Goal: Task Accomplishment & Management: Manage account settings

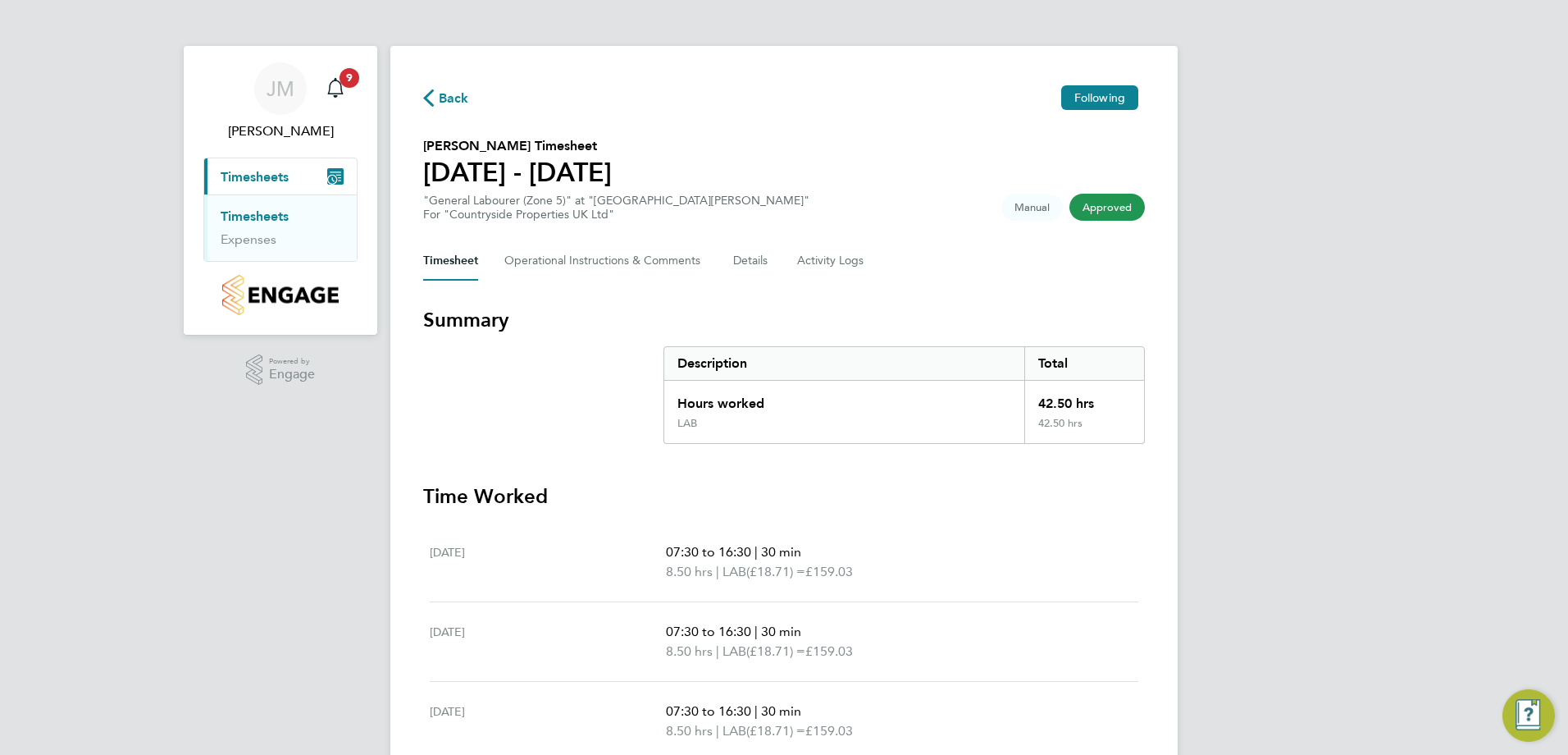
click at [263, 206] on ul "Timesheets Expenses" at bounding box center [279, 227] width 152 height 66
click at [270, 213] on link "Timesheets" at bounding box center [254, 216] width 68 height 16
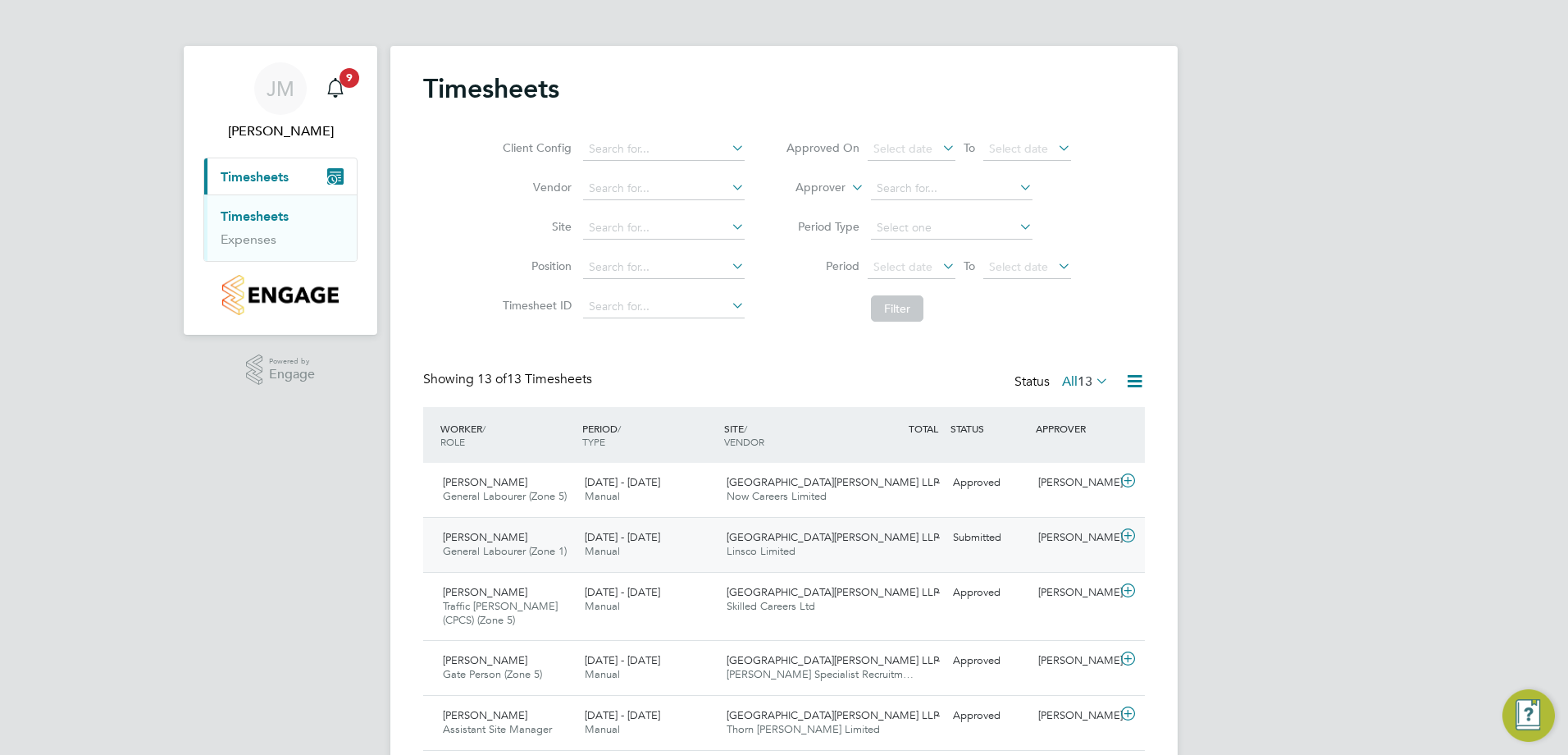
click at [1130, 537] on icon at bounding box center [1127, 536] width 20 height 14
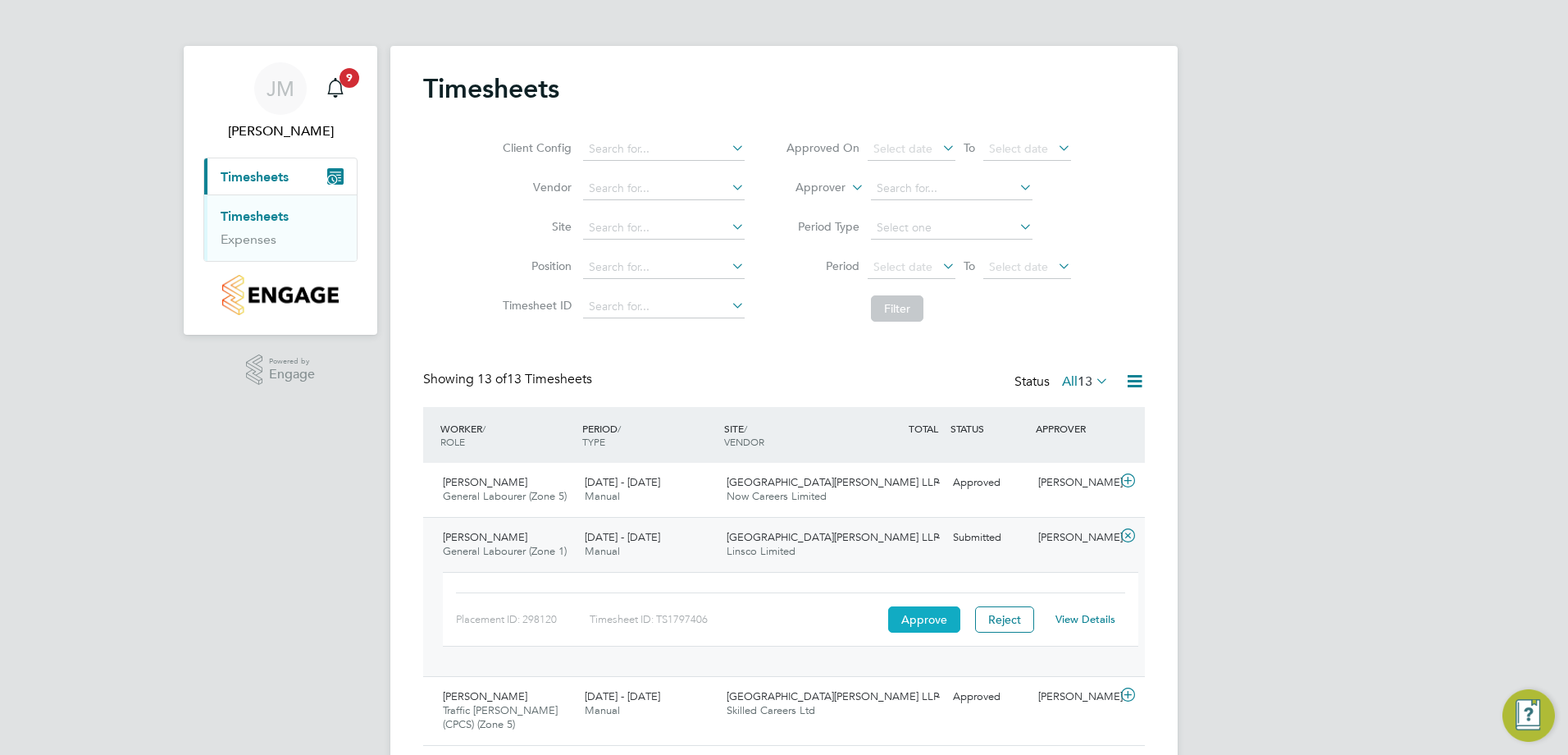
click at [921, 619] on button "Approve" at bounding box center [924, 619] width 72 height 26
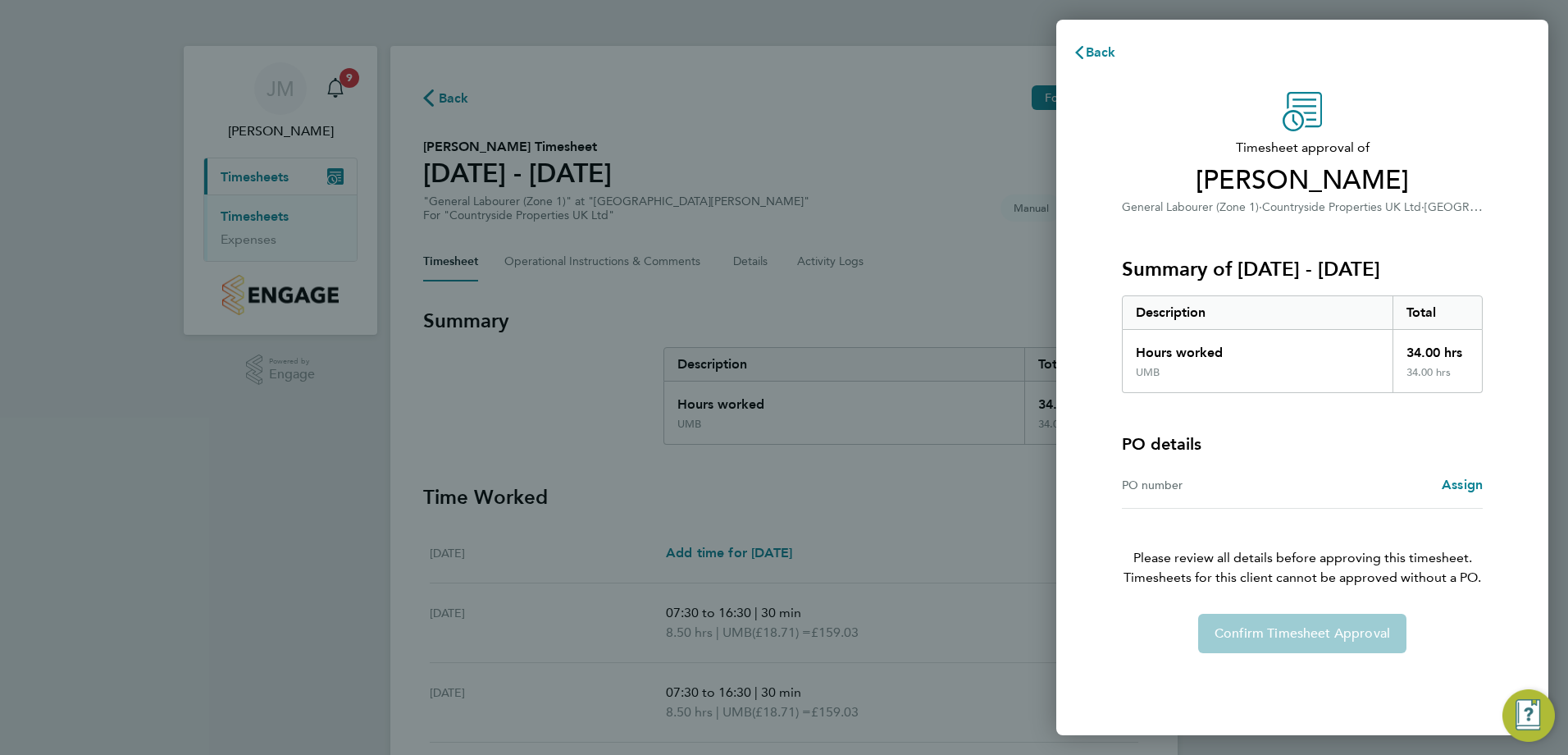
click at [1294, 639] on div "Confirm Timesheet Approval" at bounding box center [1302, 633] width 401 height 40
click at [1108, 49] on span "Back" at bounding box center [1100, 52] width 30 height 16
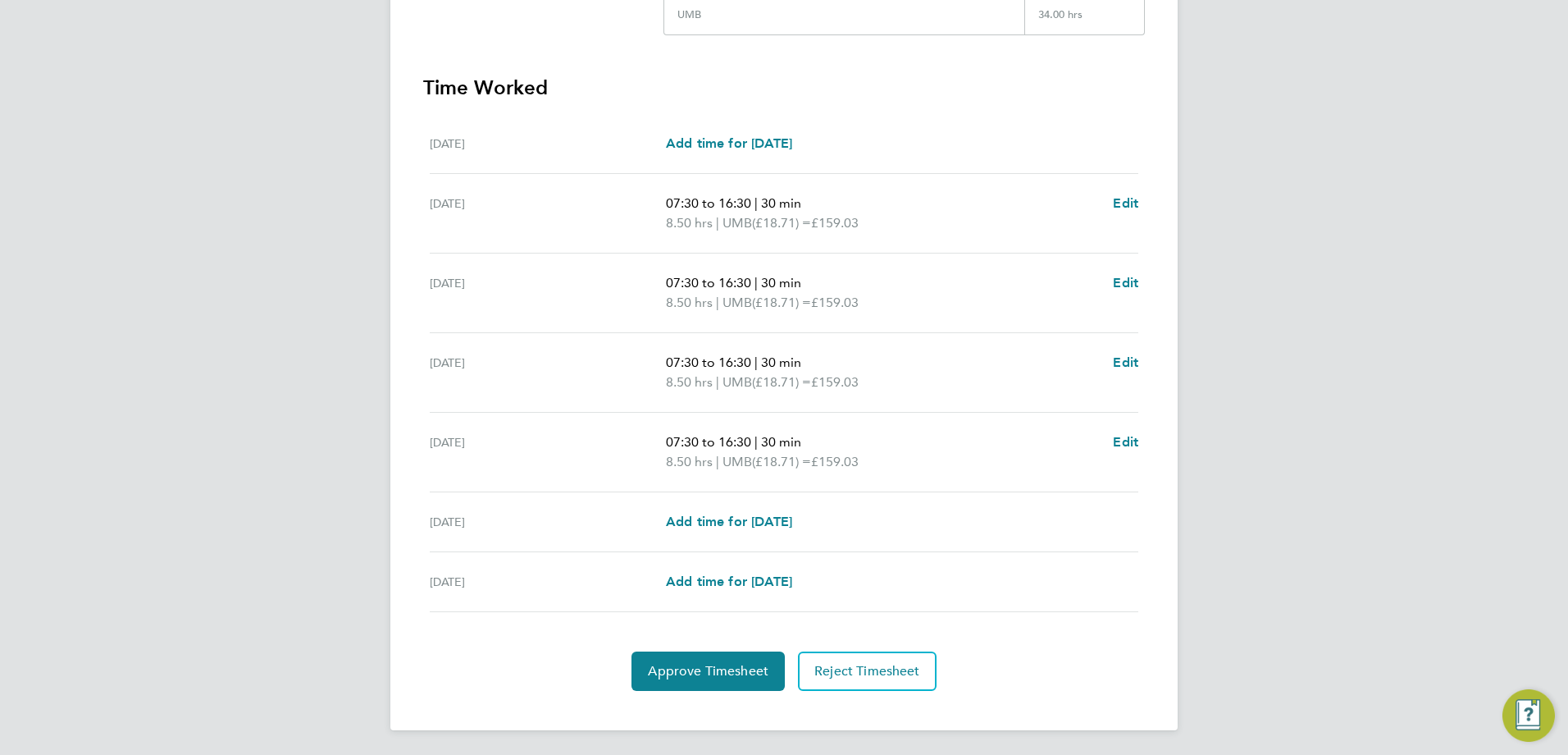
scroll to position [411, 0]
click at [707, 666] on span "Approve Timesheet" at bounding box center [708, 669] width 120 height 16
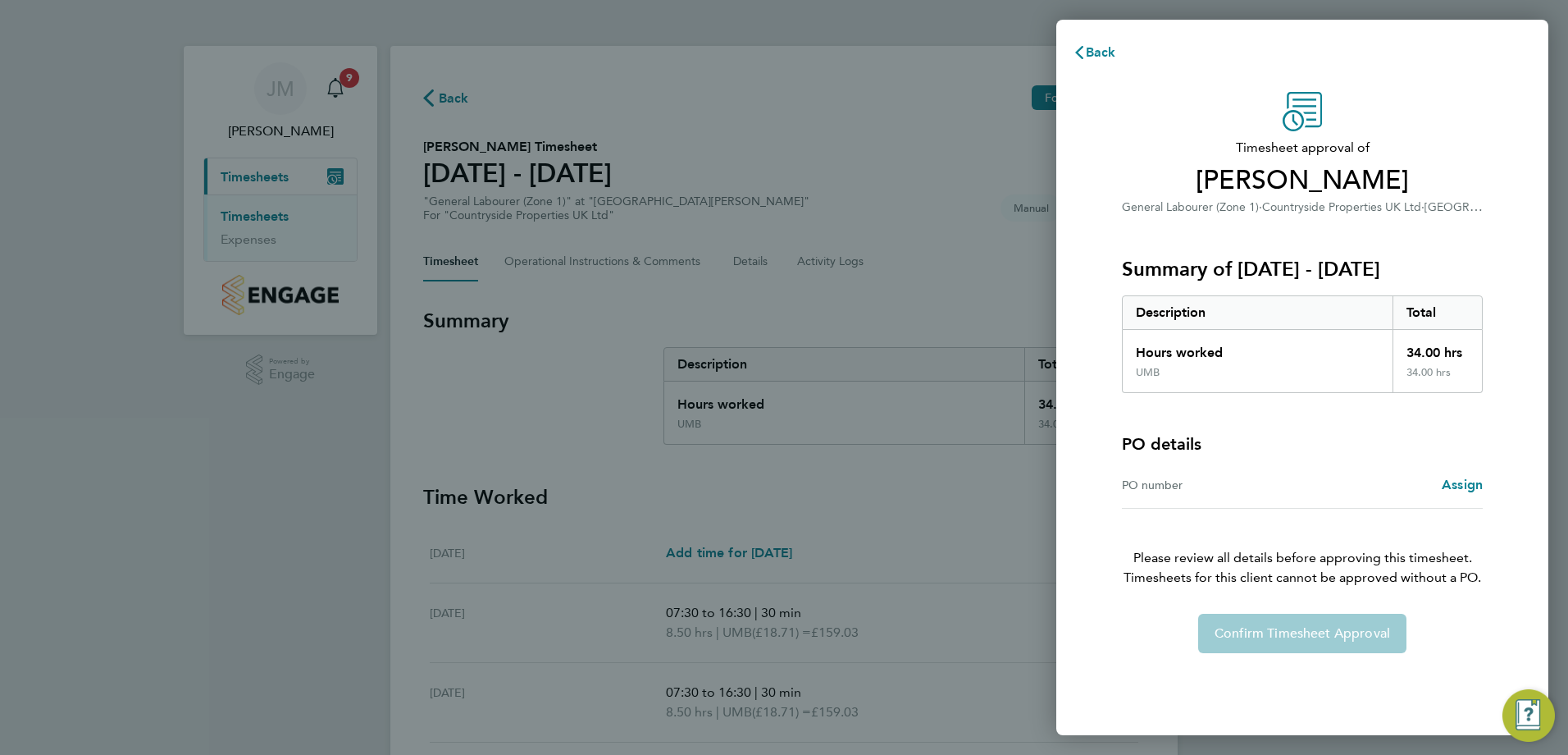
click at [1361, 646] on div "Confirm Timesheet Approval" at bounding box center [1302, 633] width 401 height 40
click at [958, 501] on div "Back Timesheet approval of James Thorpe General Labourer (Zone 1) · Countryside…" at bounding box center [784, 378] width 1568 height 755
click at [1090, 64] on button "Back" at bounding box center [1094, 52] width 77 height 33
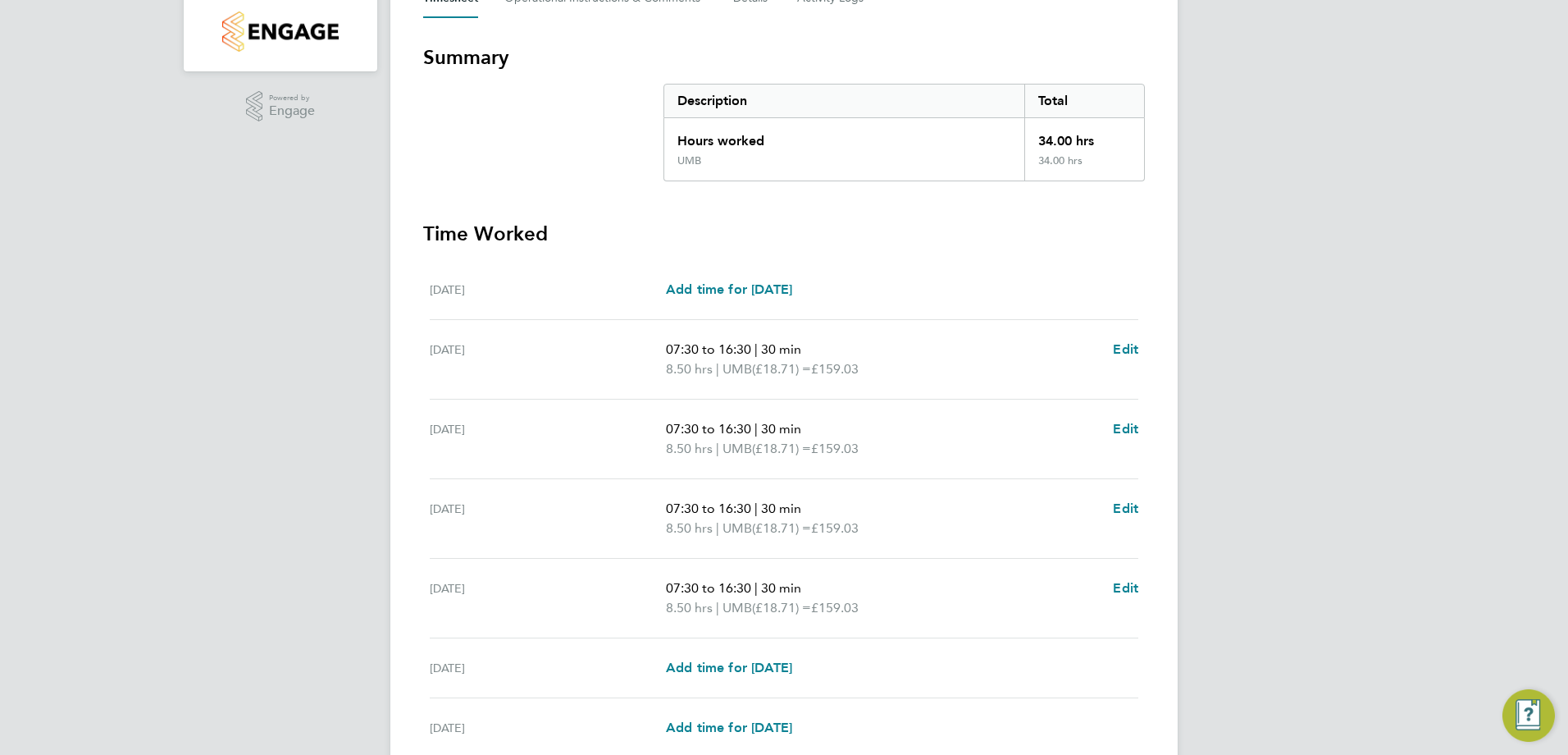
scroll to position [411, 0]
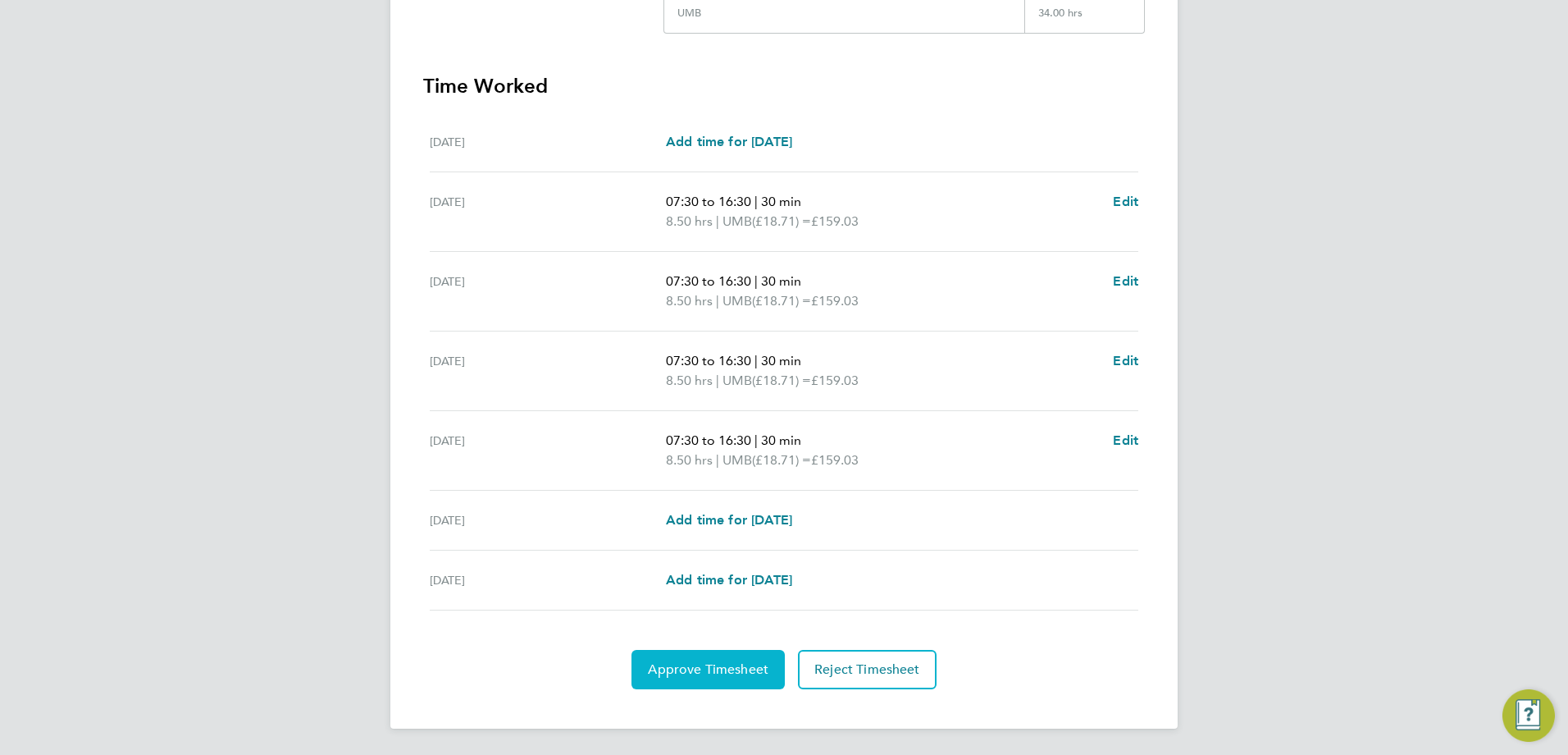
click at [717, 666] on span "Approve Timesheet" at bounding box center [708, 669] width 120 height 16
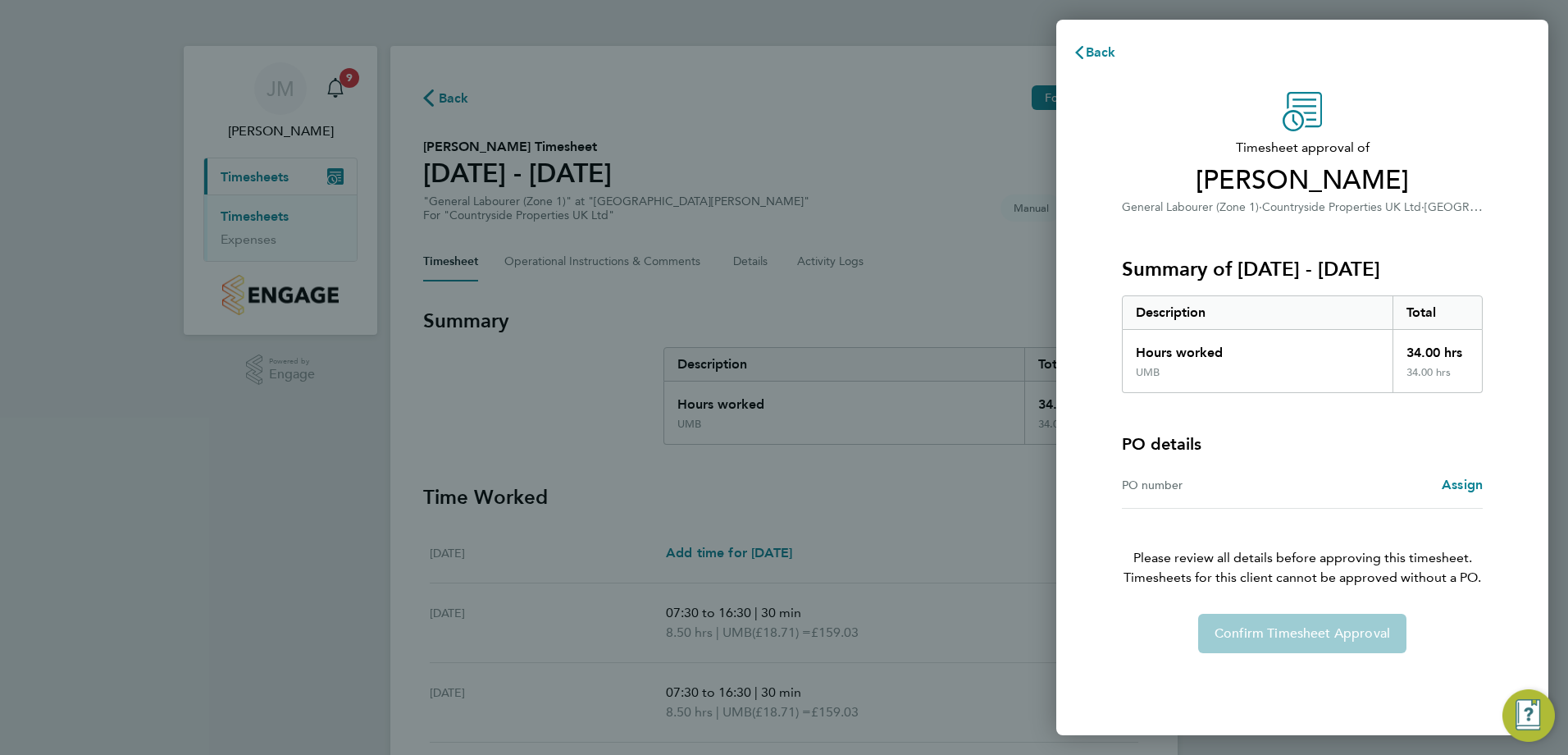
click at [1265, 637] on div "Confirm Timesheet Approval" at bounding box center [1302, 633] width 401 height 40
drag, startPoint x: 1305, startPoint y: 492, endPoint x: 1328, endPoint y: 485, distance: 24.0
click at [1305, 492] on div "Assign" at bounding box center [1392, 484] width 180 height 19
click at [1159, 486] on div "PO number" at bounding box center [1212, 484] width 180 height 19
click at [1477, 485] on span "Assign" at bounding box center [1462, 484] width 41 height 16
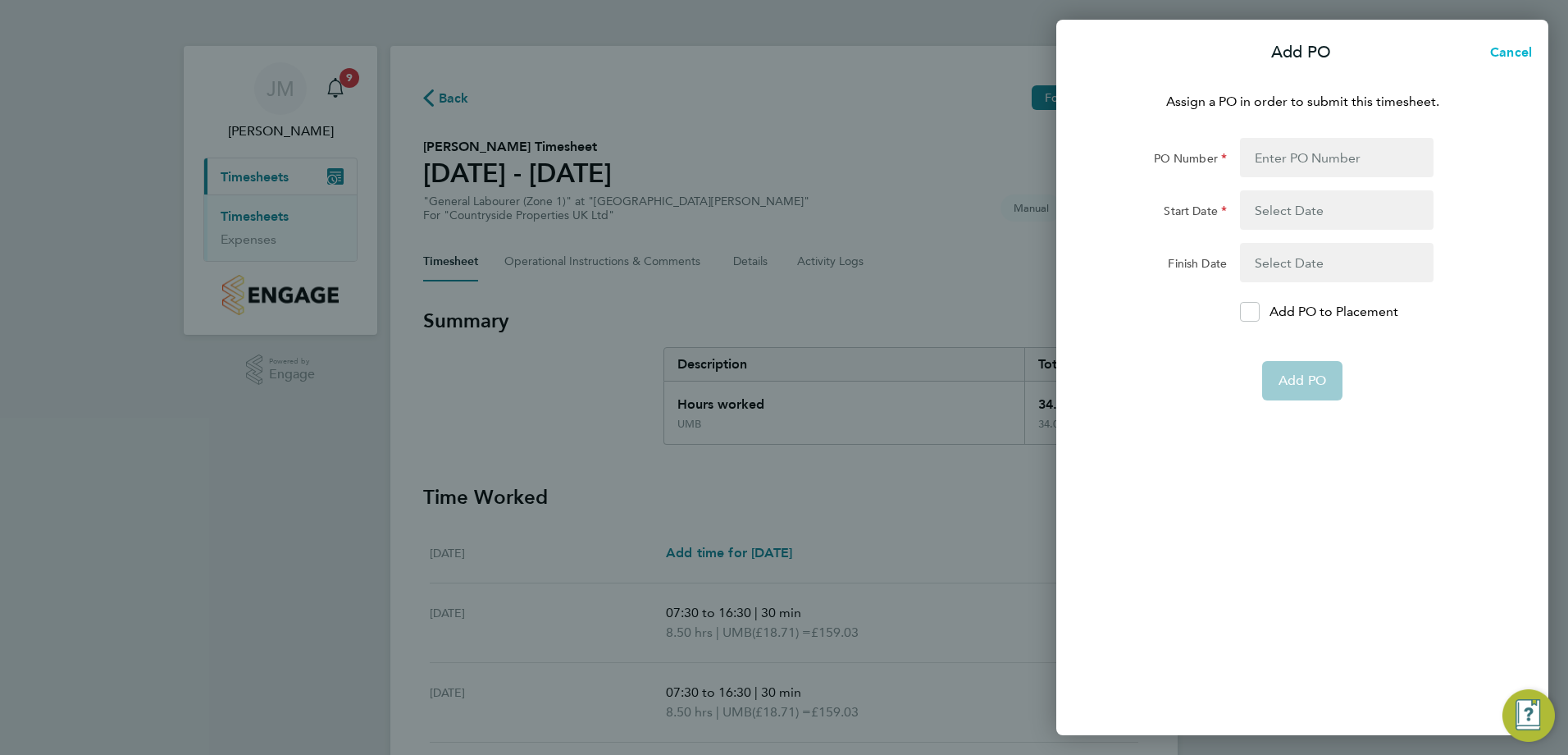
click at [1514, 40] on button "Cancel" at bounding box center [1506, 52] width 84 height 33
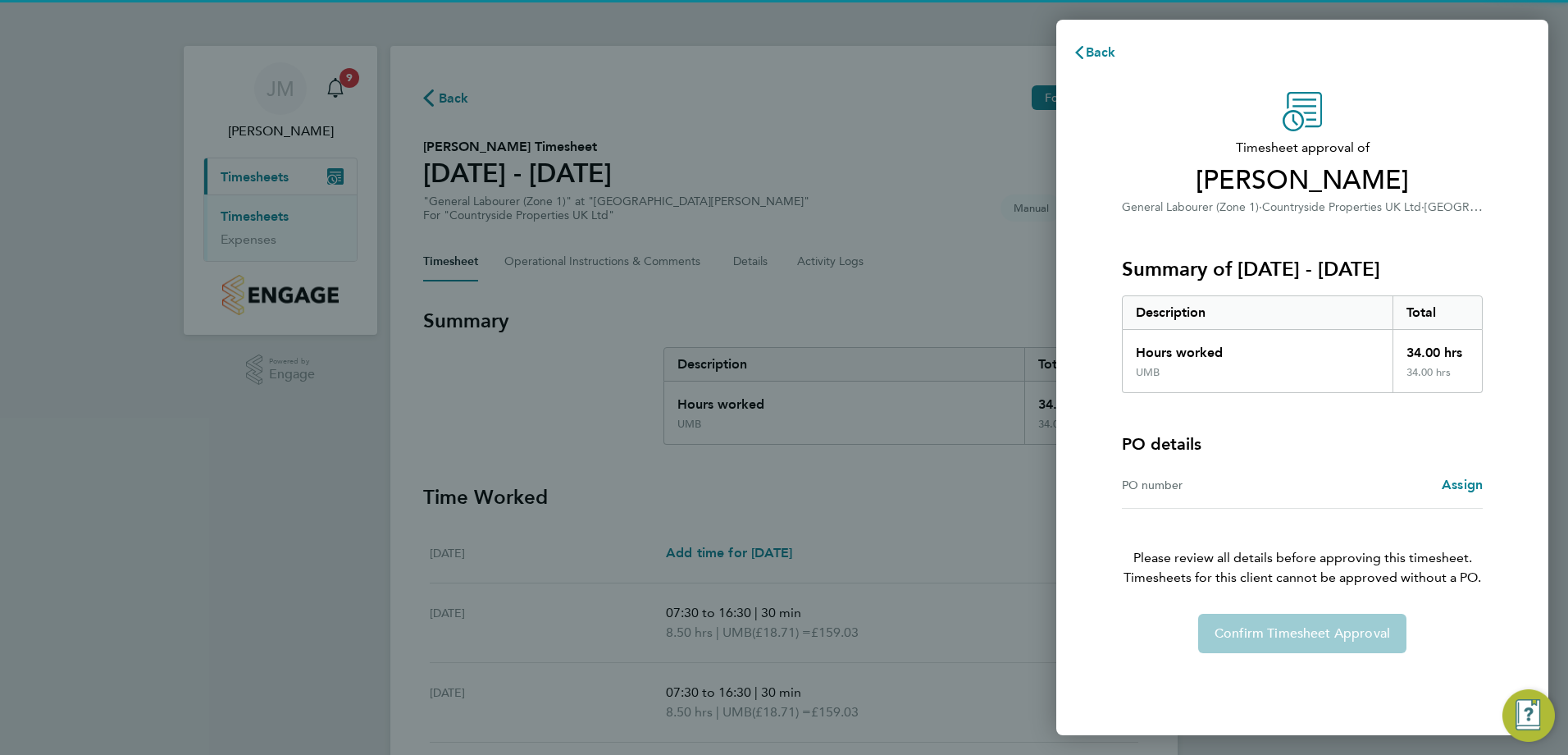
drag, startPoint x: 1356, startPoint y: 652, endPoint x: 1361, endPoint y: 640, distance: 13.0
click at [1357, 650] on div "Confirm Timesheet Approval" at bounding box center [1302, 633] width 401 height 40
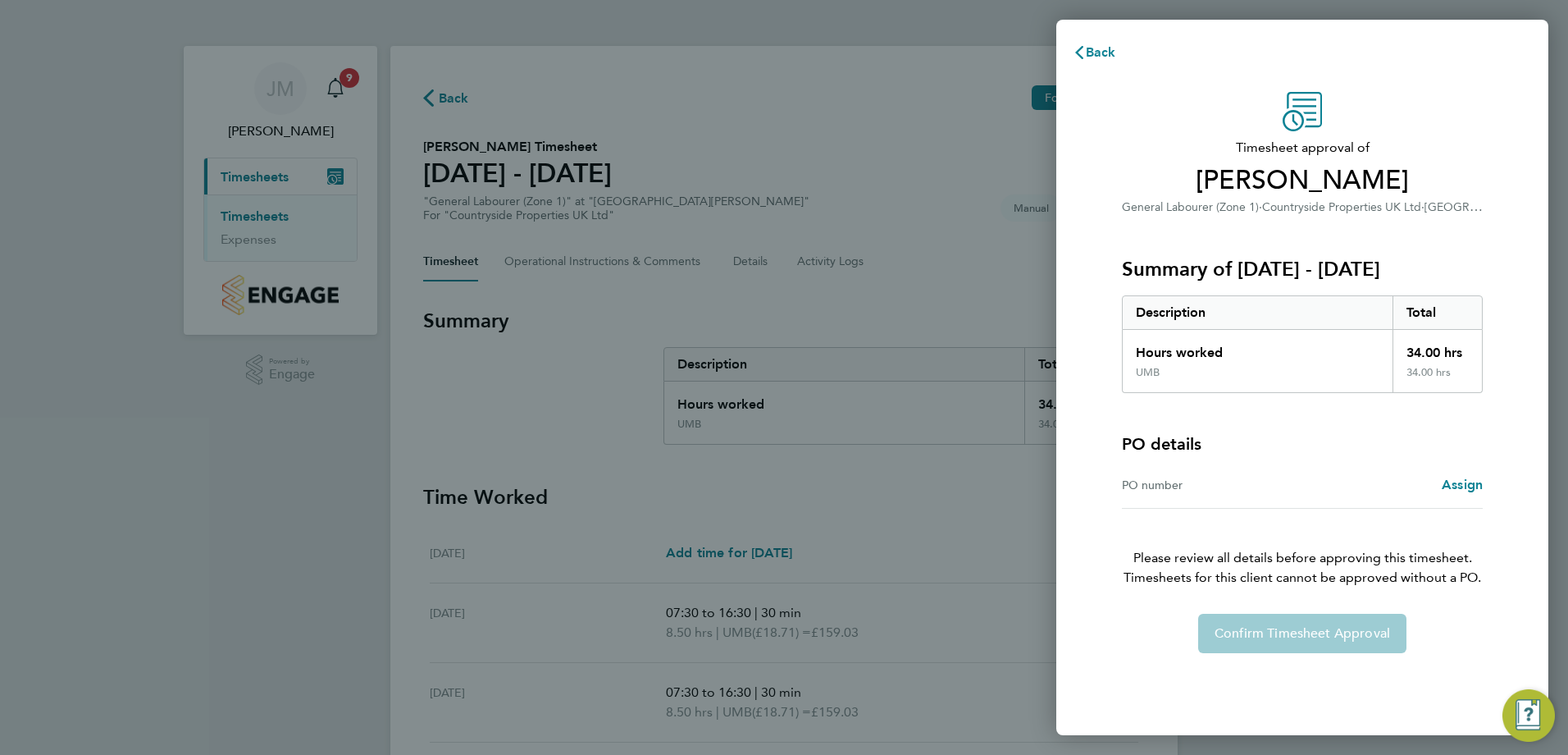
click at [1361, 640] on div "Confirm Timesheet Approval" at bounding box center [1302, 633] width 401 height 40
click at [980, 546] on div "Back Timesheet approval of James Thorpe General Labourer (Zone 1) · Countryside…" at bounding box center [784, 378] width 1568 height 755
click at [1091, 50] on span "Back" at bounding box center [1100, 52] width 30 height 16
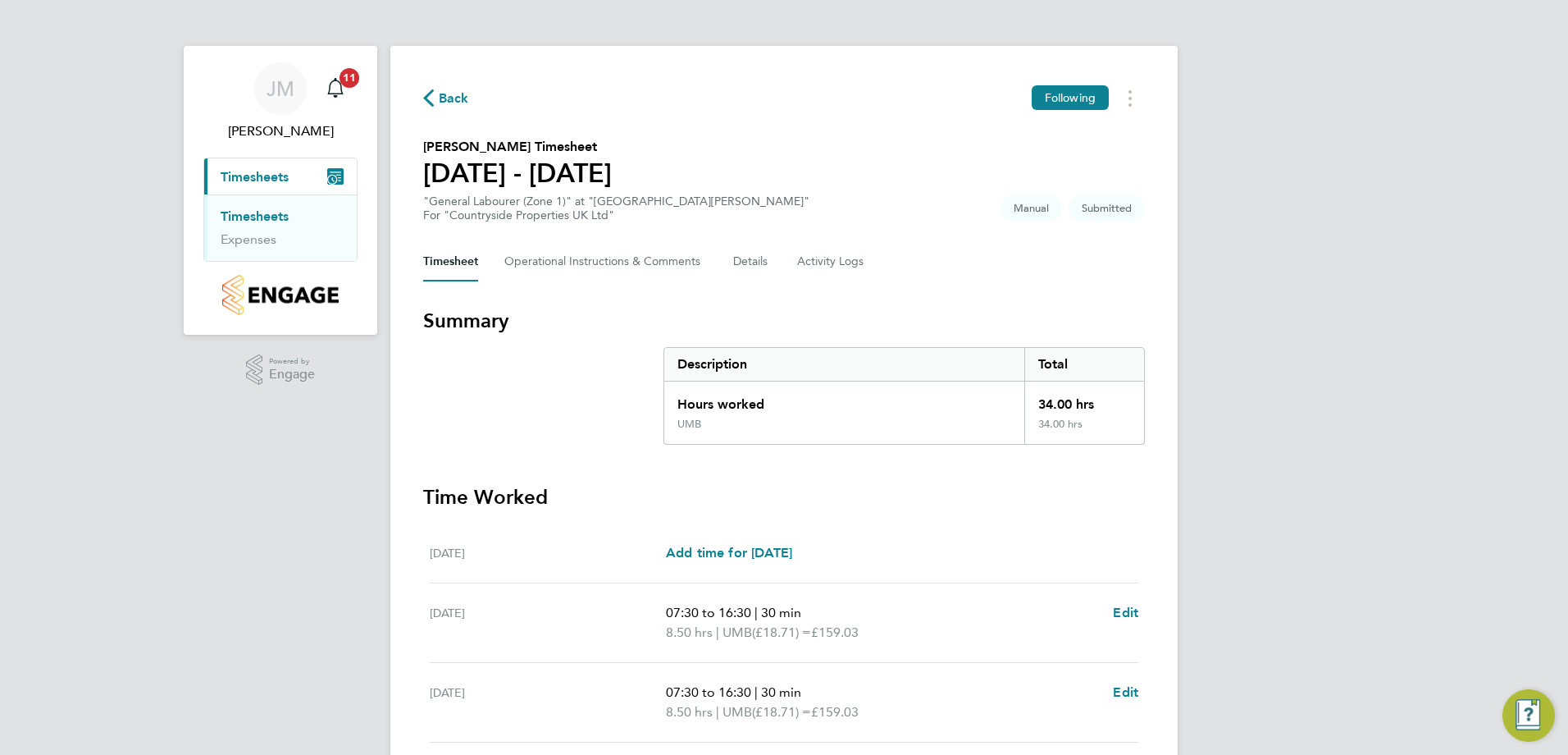
click at [278, 219] on link "Timesheets" at bounding box center [254, 216] width 68 height 16
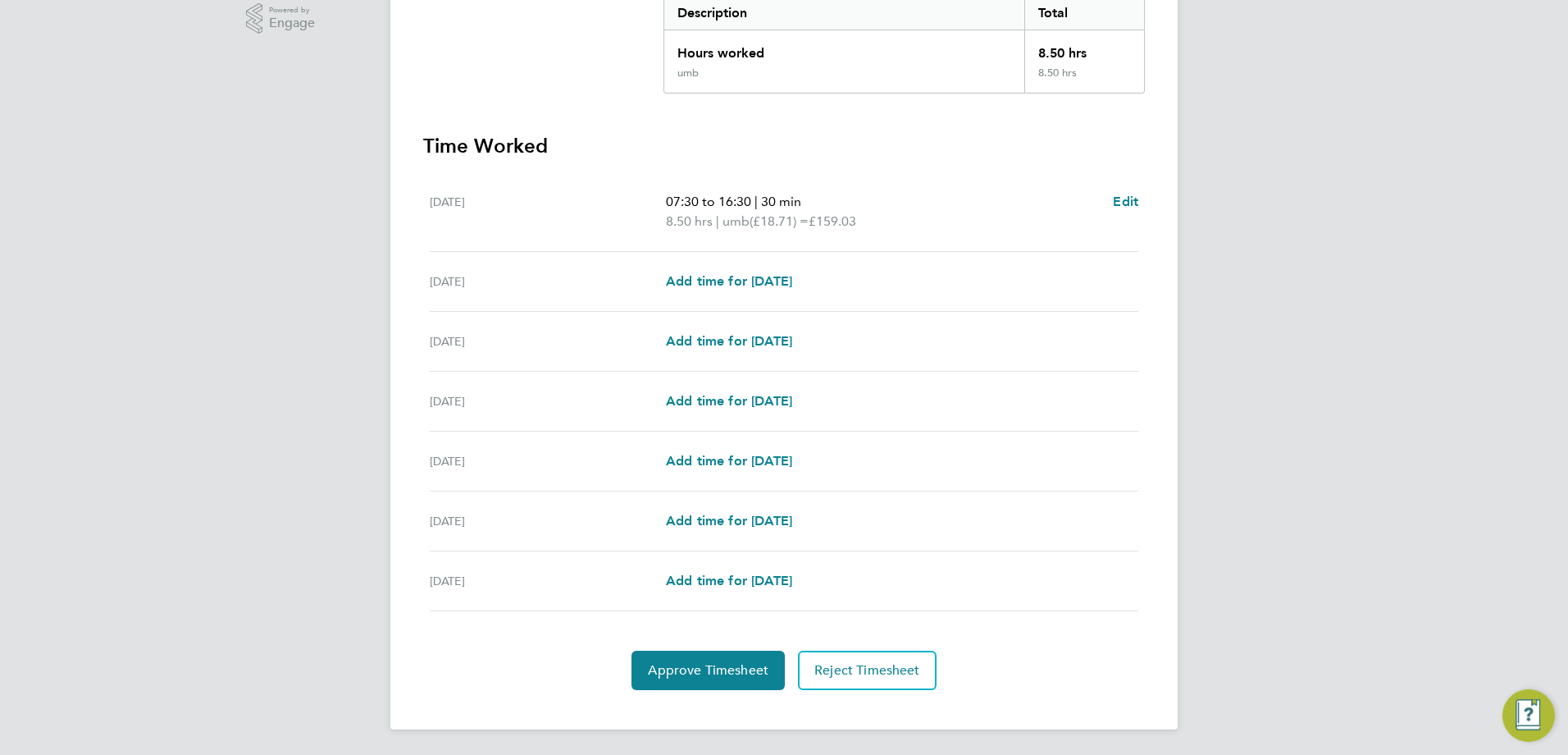
scroll to position [352, 0]
click at [742, 673] on span "Approve Timesheet" at bounding box center [708, 669] width 120 height 16
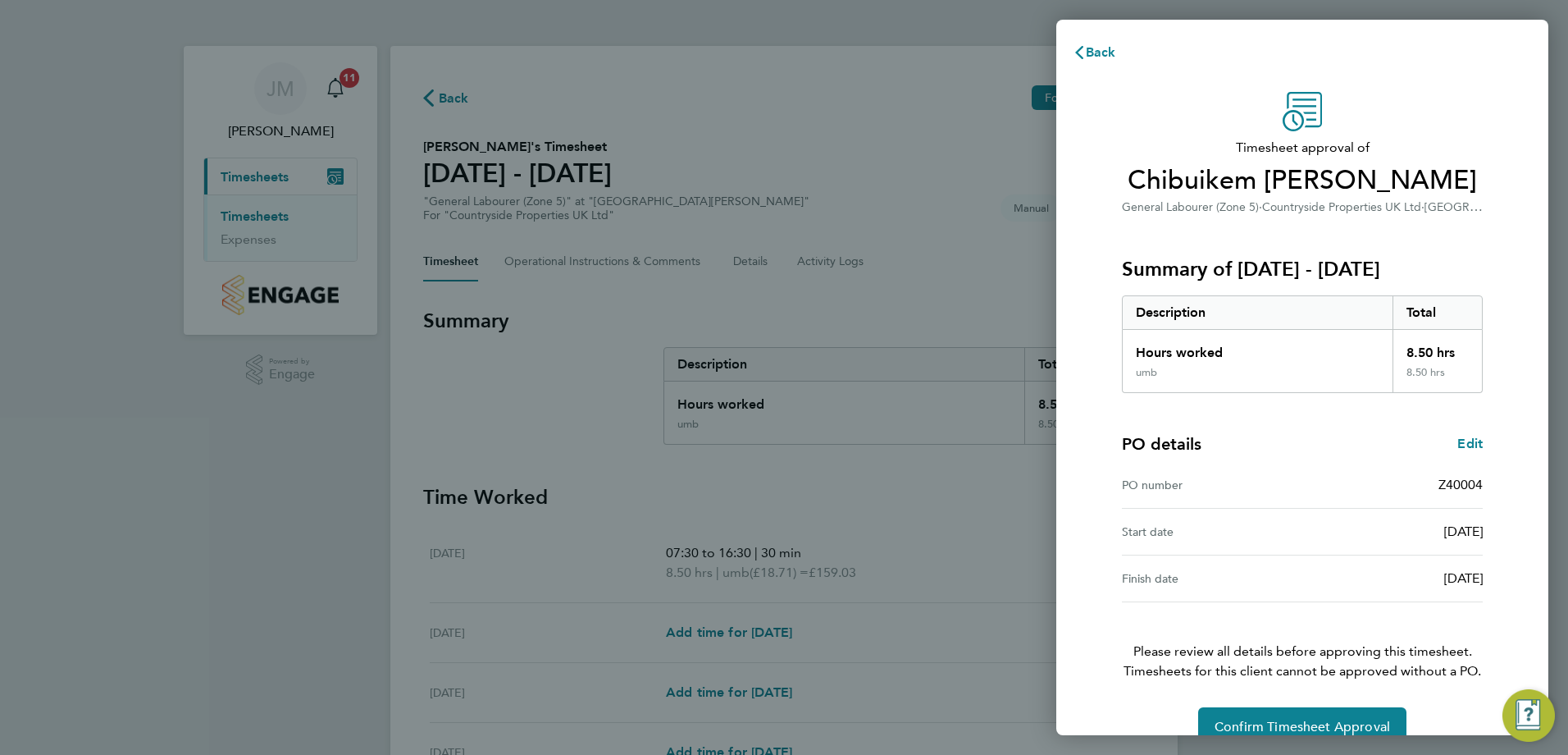
scroll to position [31, 0]
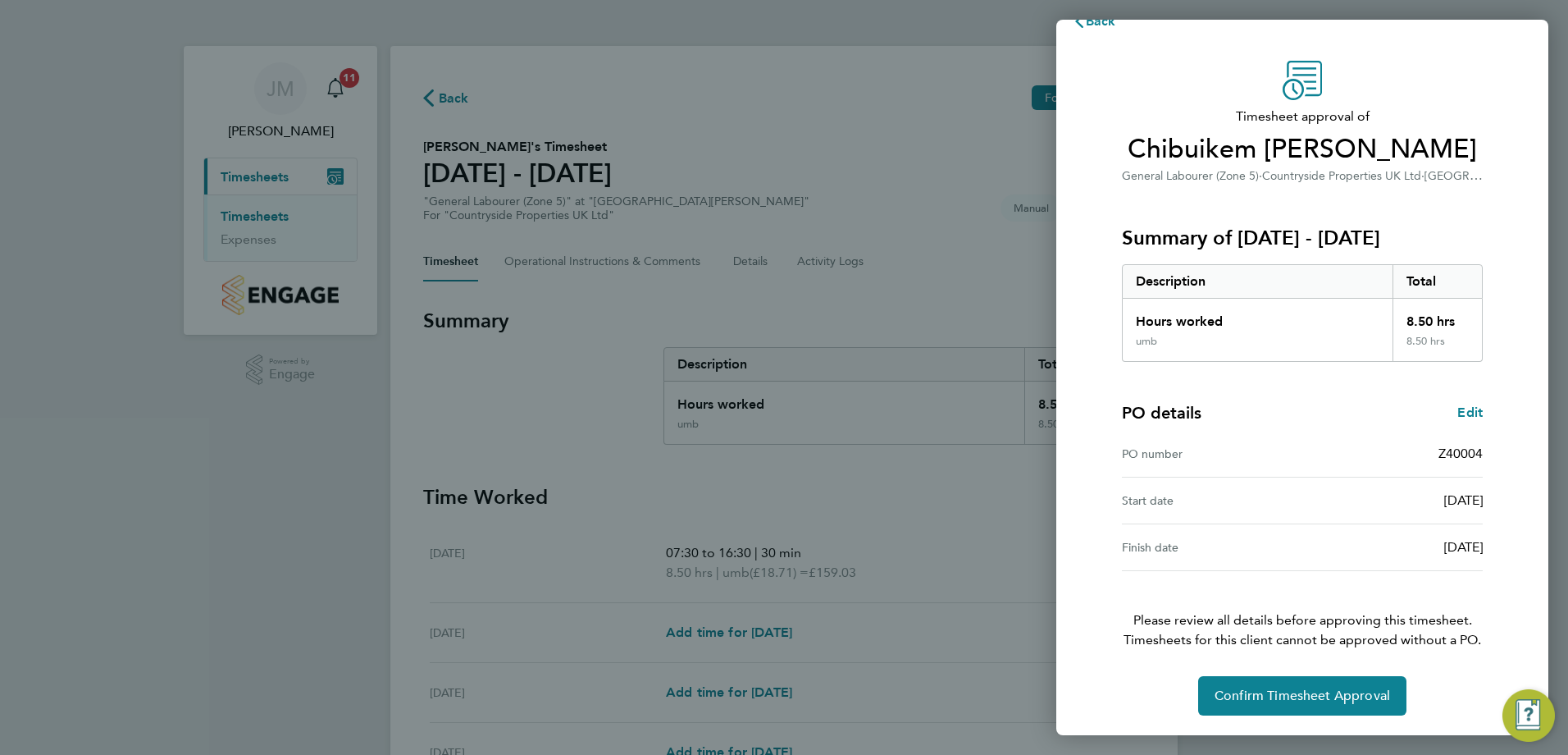
click at [952, 210] on div "Back Timesheet approval of Chibuikem Gabriel Attama General Labourer (Zone 5) ·…" at bounding box center [784, 378] width 1568 height 755
click at [1117, 24] on button "Back" at bounding box center [1094, 21] width 77 height 33
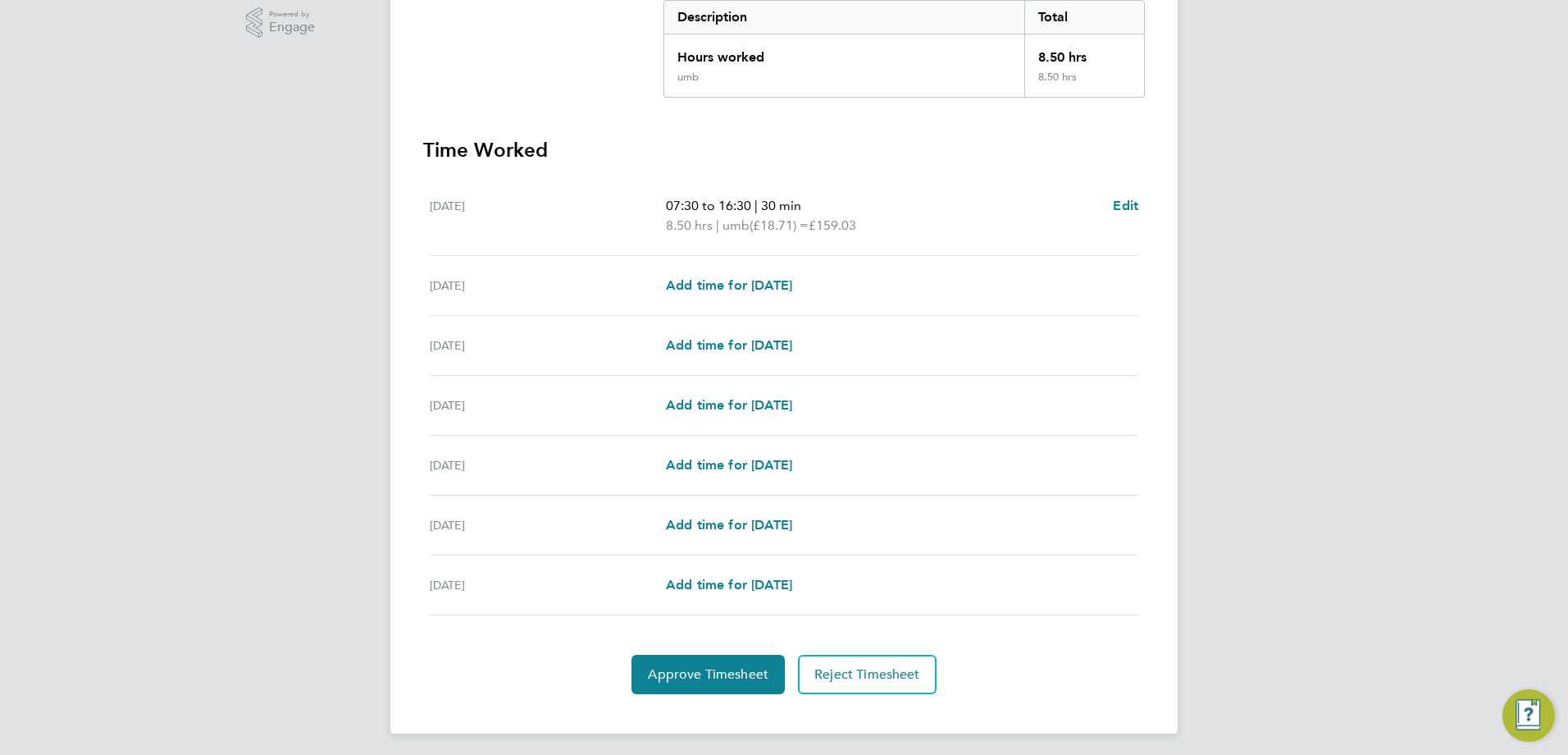
scroll to position [352, 0]
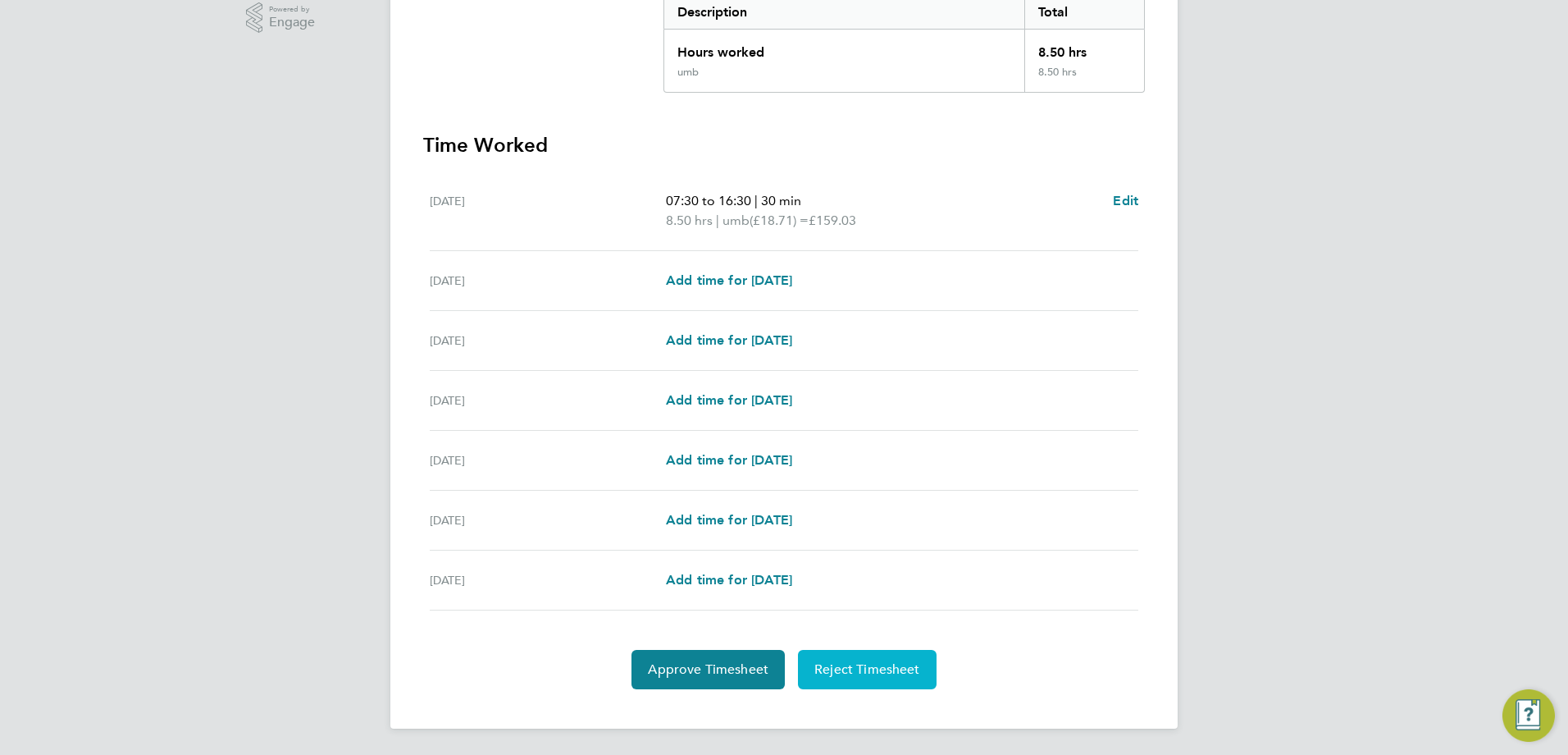
click at [904, 671] on span "Reject Timesheet" at bounding box center [866, 669] width 106 height 16
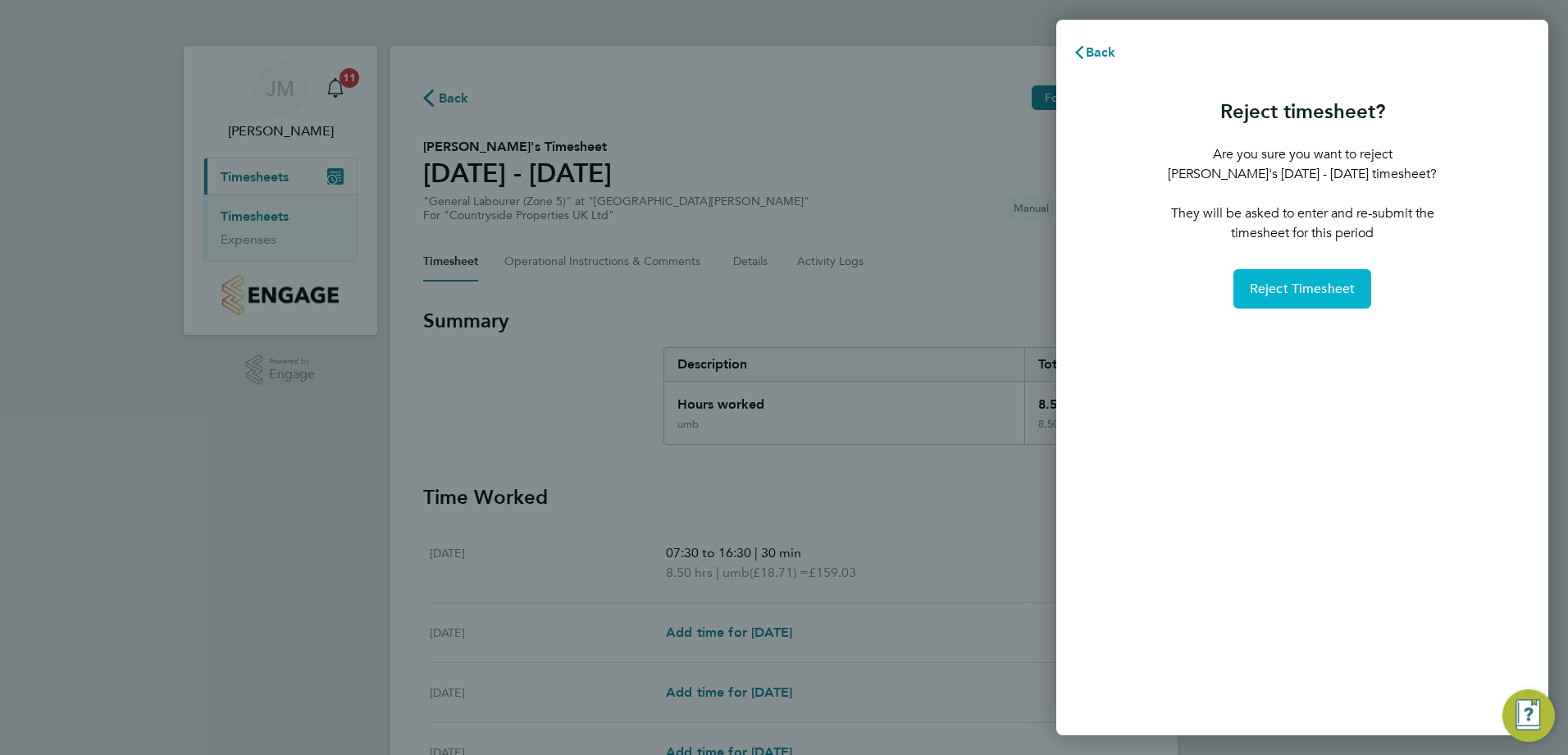
click at [1327, 297] on span "Reject Timesheet" at bounding box center [1302, 288] width 106 height 16
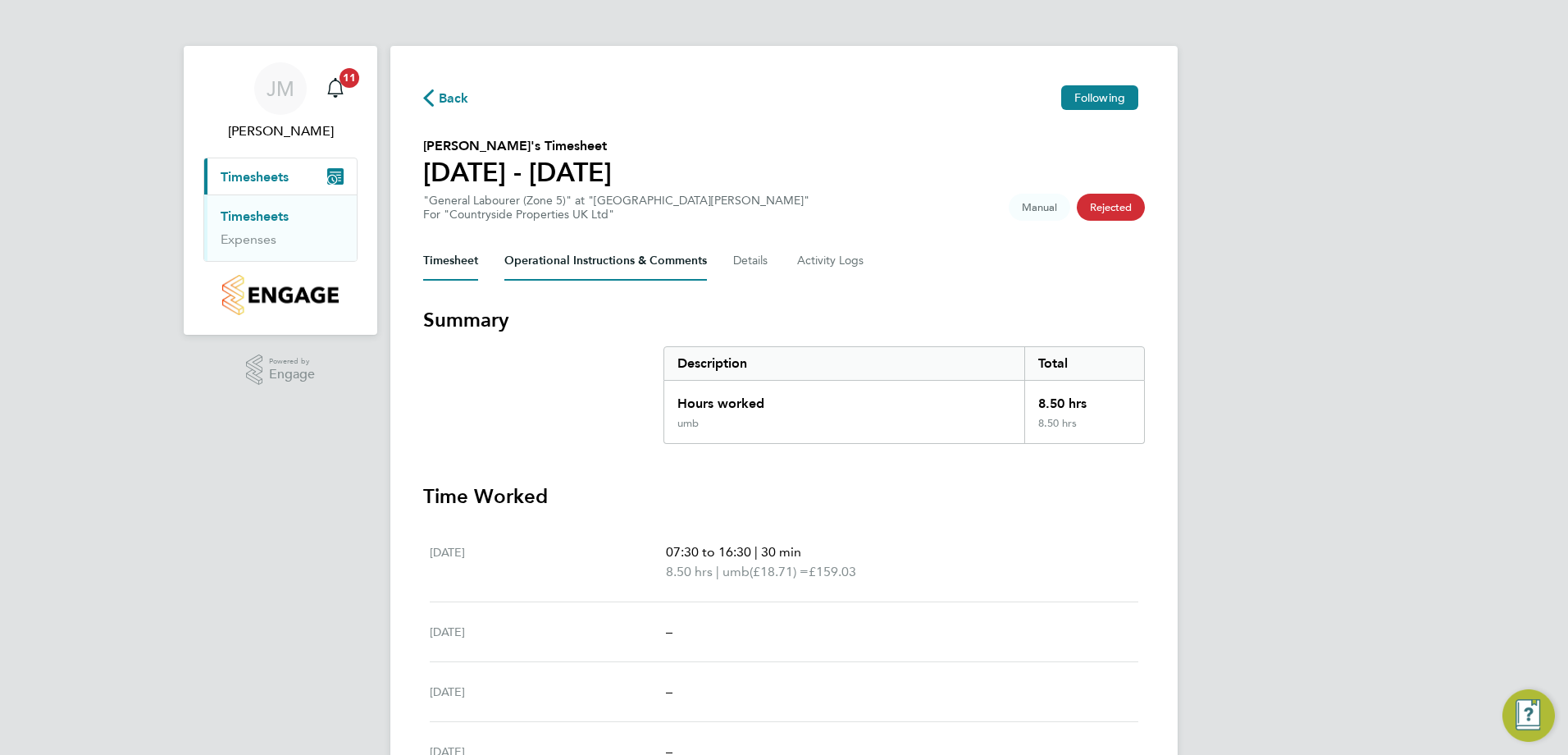
click at [634, 268] on Comments-tab "Operational Instructions & Comments" at bounding box center [605, 261] width 203 height 40
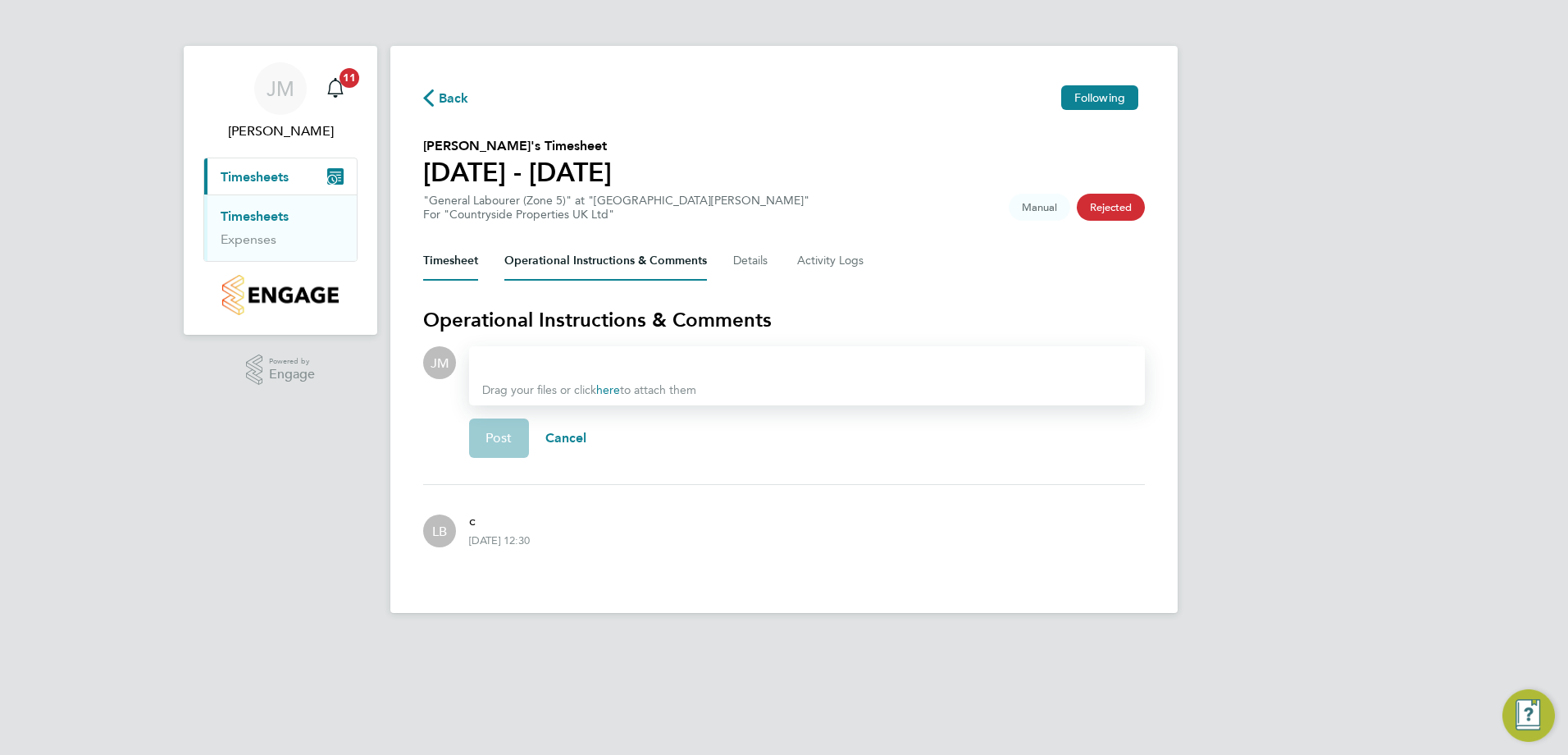
click at [467, 258] on button "Timesheet" at bounding box center [450, 261] width 55 height 40
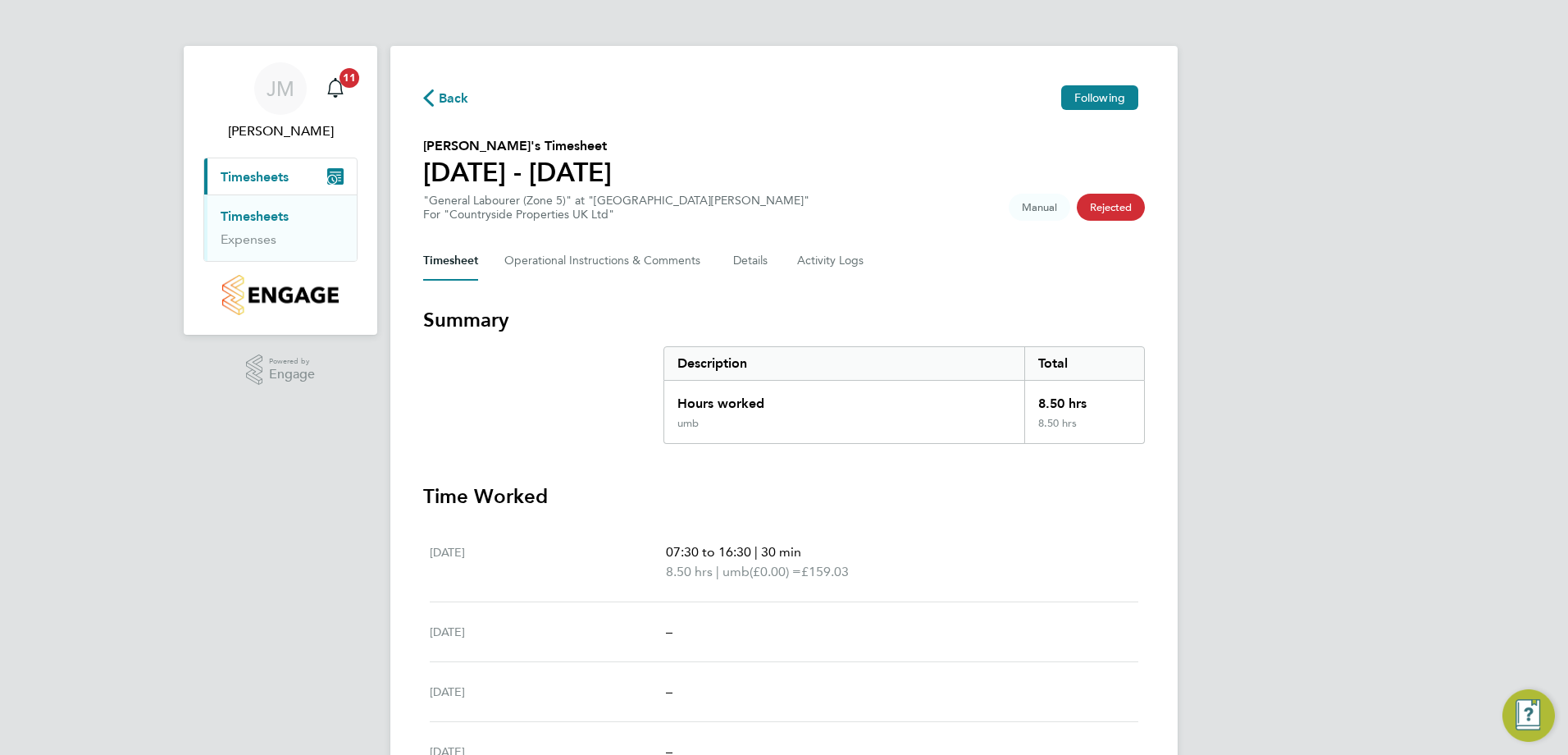
click at [269, 213] on link "Timesheets" at bounding box center [254, 216] width 68 height 16
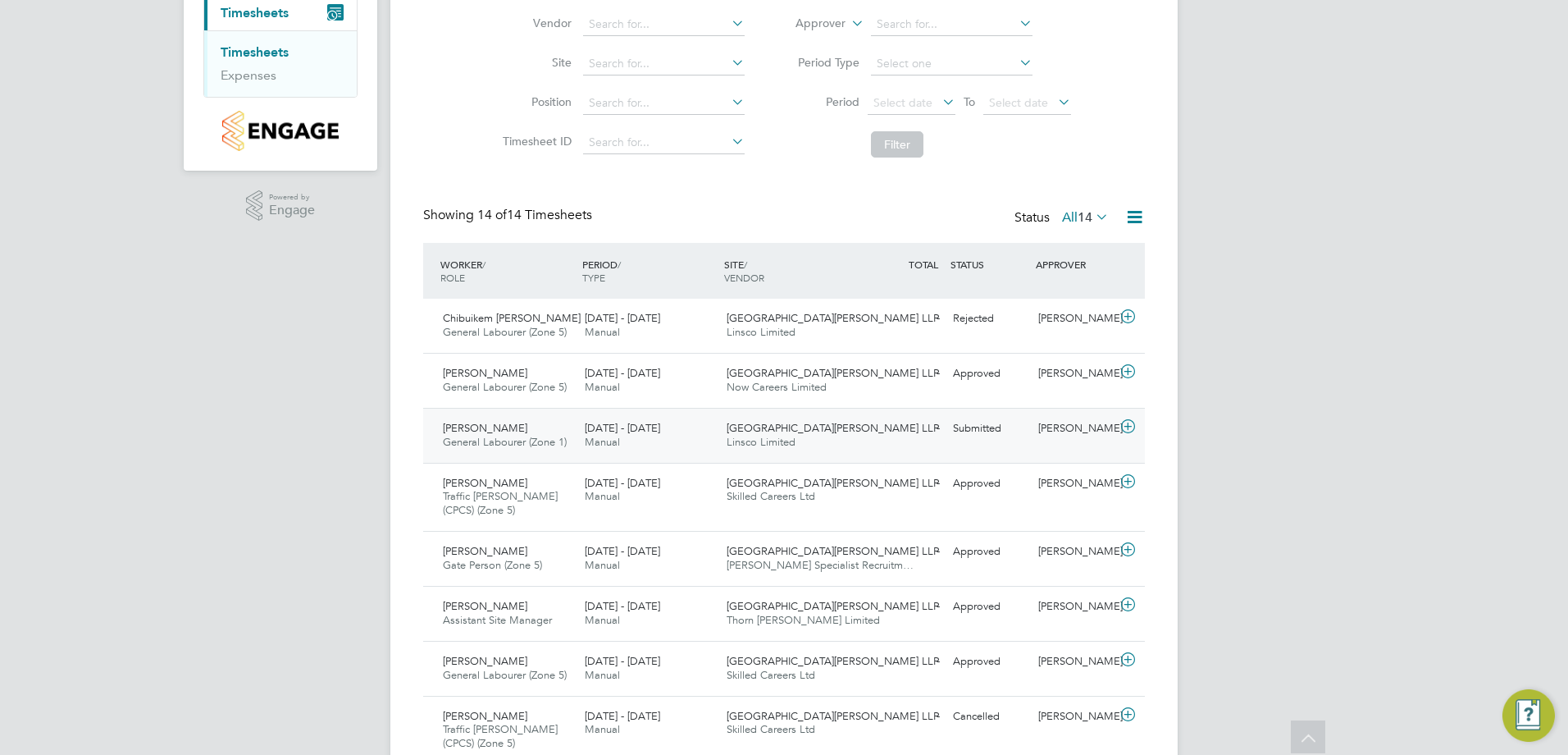
click at [734, 438] on span "Linsco Limited" at bounding box center [761, 442] width 69 height 14
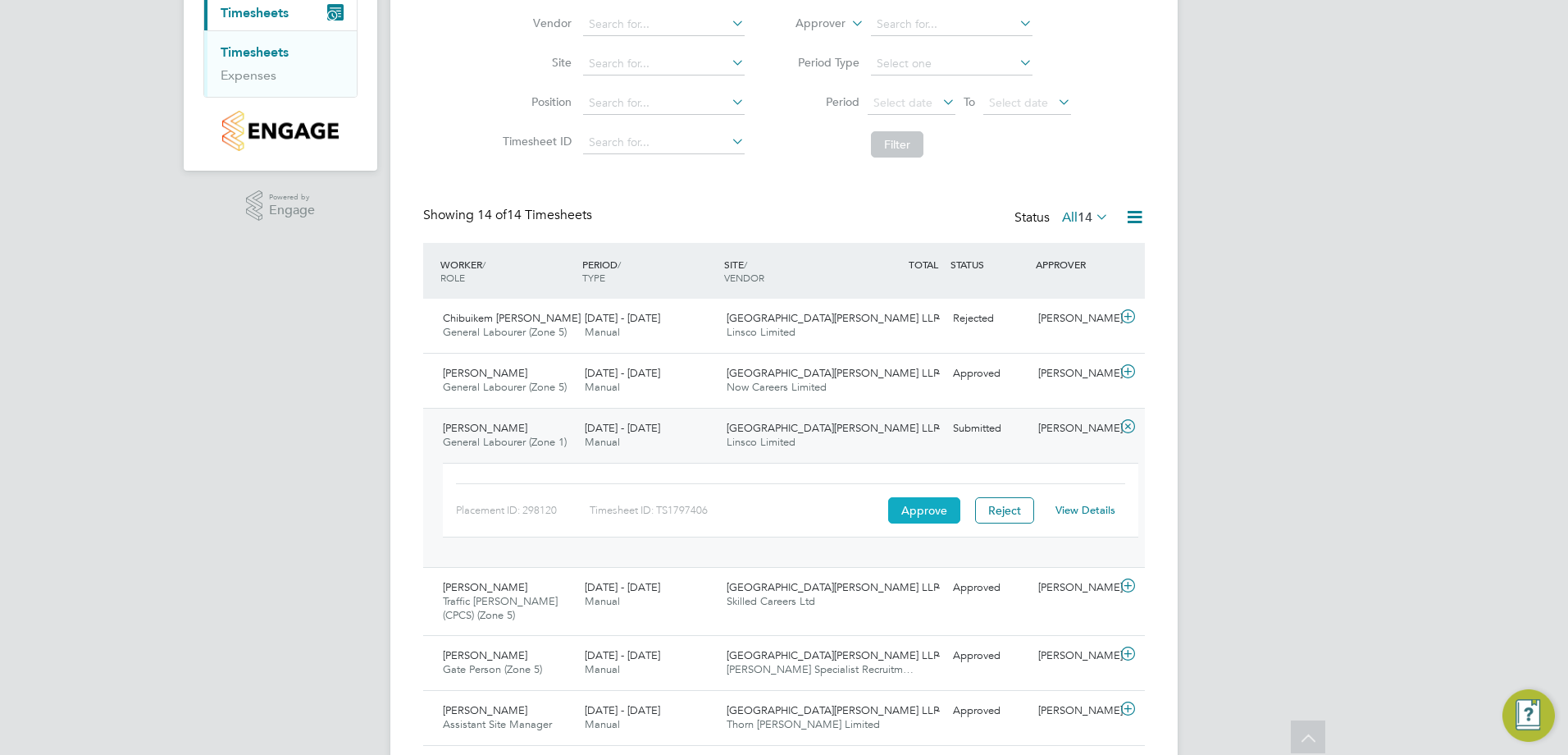
click at [917, 515] on button "Approve" at bounding box center [924, 509] width 72 height 26
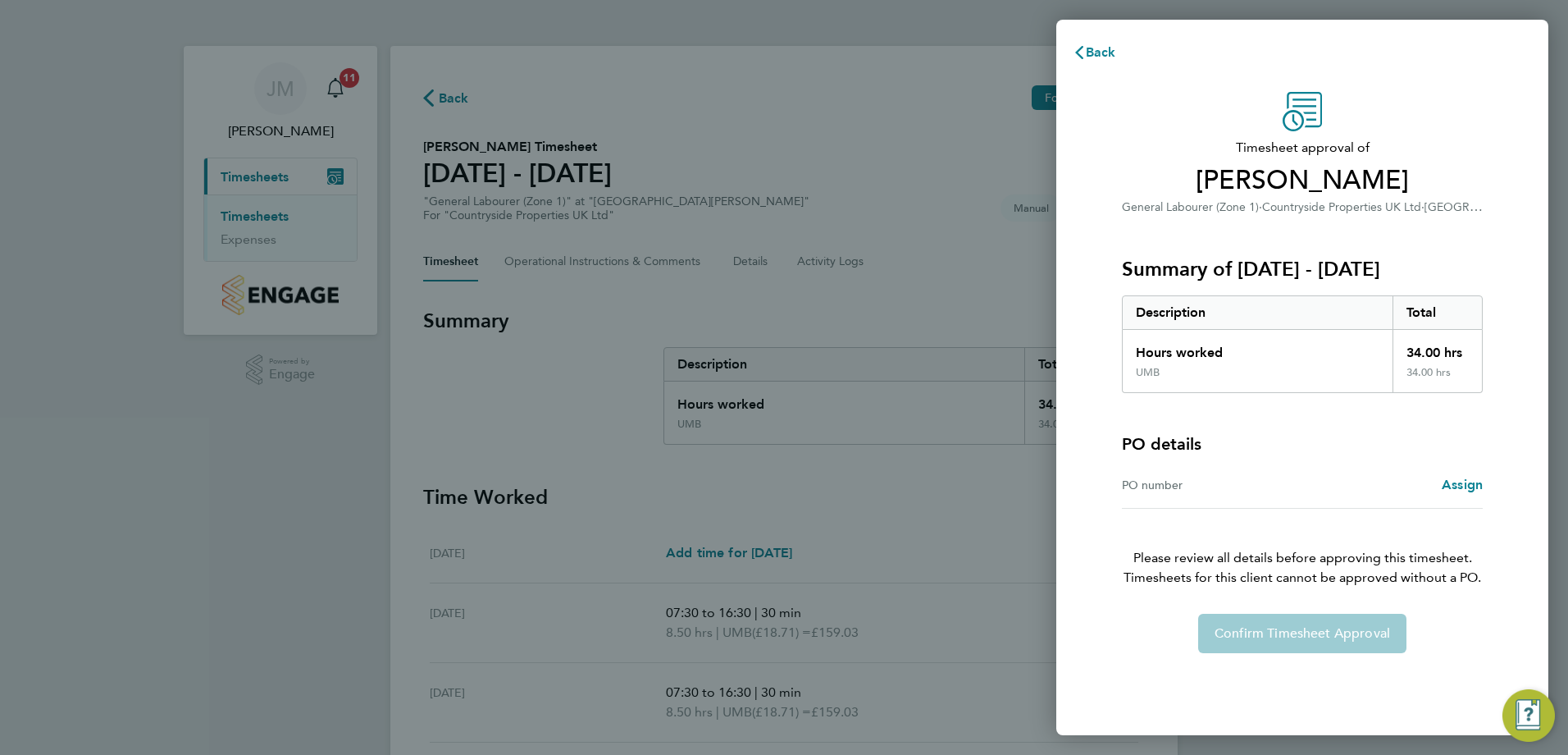
click at [1314, 634] on div "Confirm Timesheet Approval" at bounding box center [1302, 633] width 401 height 40
drag, startPoint x: 1314, startPoint y: 634, endPoint x: 1273, endPoint y: 589, distance: 60.9
click at [1273, 589] on div "Timesheet approval of James Thorpe General Labourer (Zone 1) · Countryside Prop…" at bounding box center [1302, 373] width 401 height 561
drag, startPoint x: 863, startPoint y: 266, endPoint x: 952, endPoint y: 250, distance: 90.4
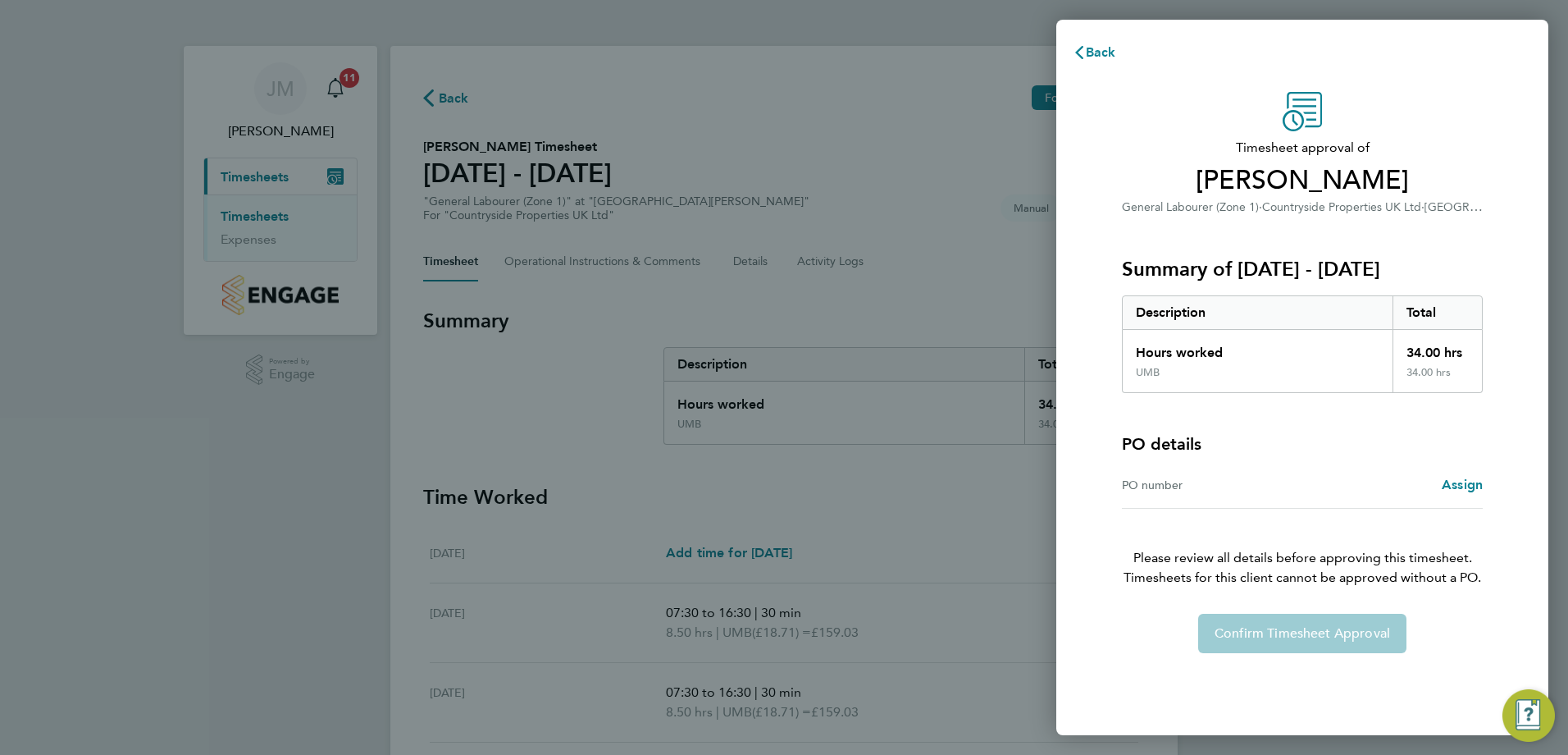
click at [952, 231] on div "Back Timesheet approval of James Thorpe General Labourer (Zone 1) · Countryside…" at bounding box center [784, 378] width 1568 height 755
